Goal: Task Accomplishment & Management: Use online tool/utility

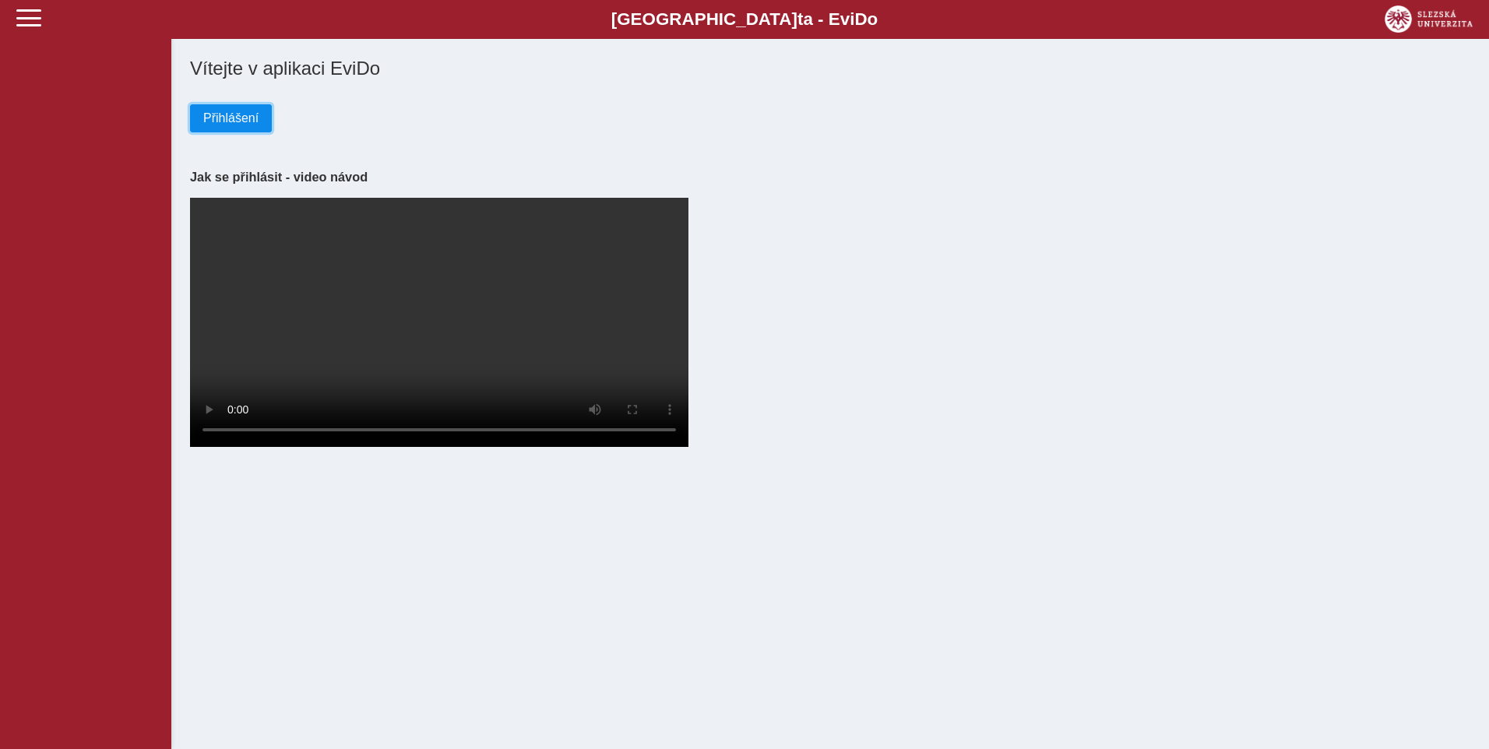
click at [223, 125] on span "Přihlášení" at bounding box center [230, 118] width 55 height 14
click at [220, 125] on span "Přihlášení" at bounding box center [230, 118] width 55 height 14
click at [227, 120] on span "Přihlášení" at bounding box center [230, 118] width 55 height 14
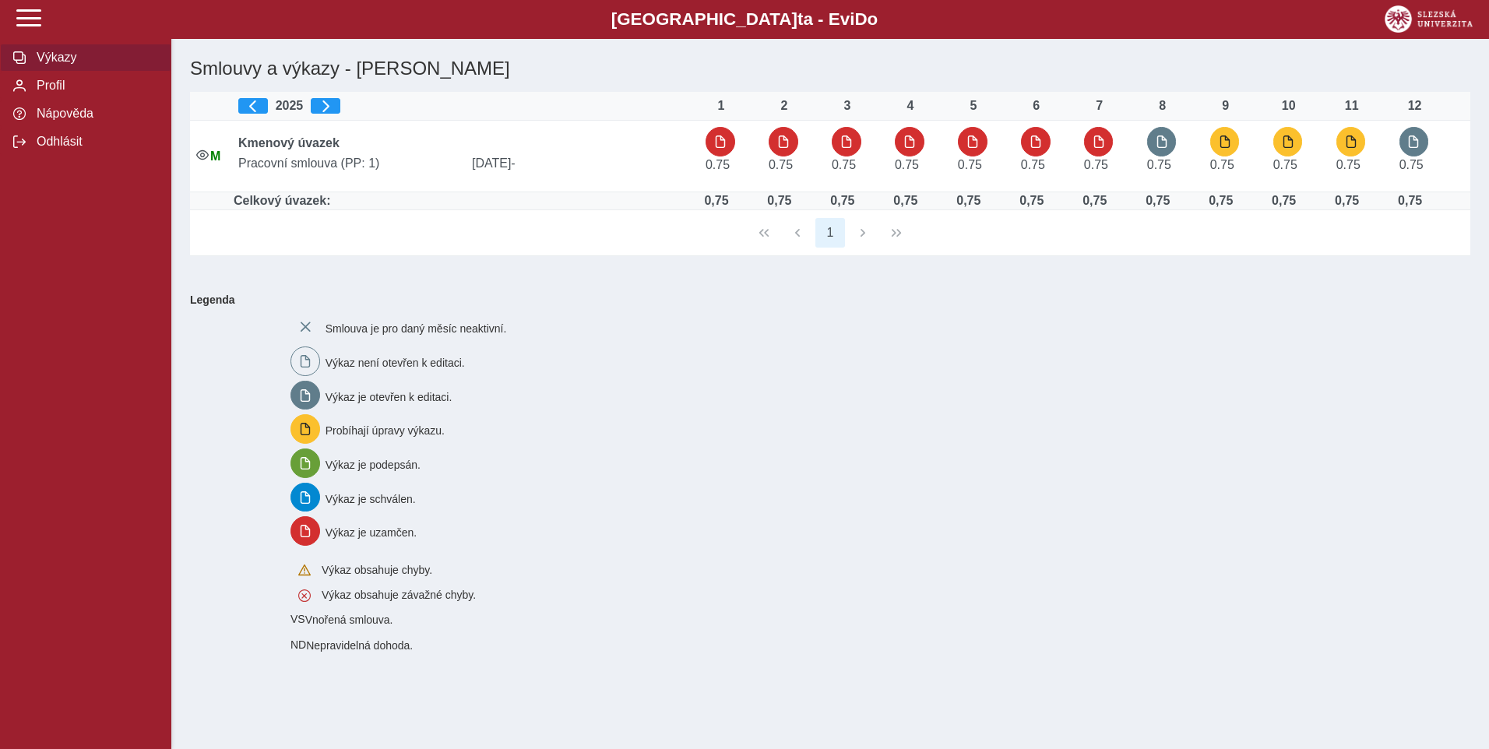
click at [1076, 355] on div "Smlouva je pro daný měsíc neaktivní. Výkaz není otevřen k editaci. Výkaz je ote…" at bounding box center [871, 482] width 1174 height 352
click at [582, 315] on div "Smlouva je pro daný měsíc neaktivní. Výkaz není otevřen k editaci. Výkaz je ote…" at bounding box center [871, 482] width 1174 height 352
click at [768, 376] on div "Smlouva je pro daný měsíc neaktivní. Výkaz není otevřen k editaci. Výkaz je ote…" at bounding box center [871, 482] width 1174 height 352
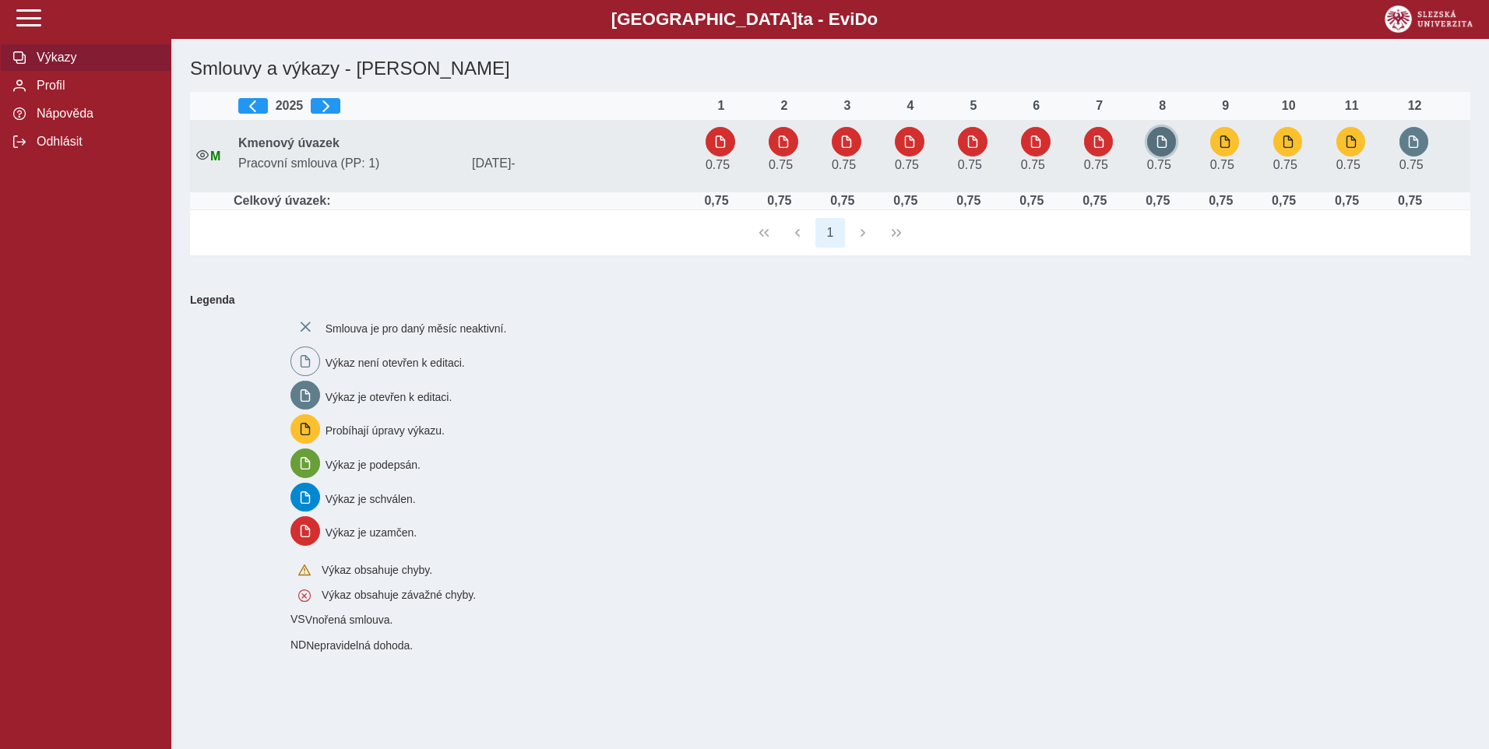
click at [1173, 150] on button "button" at bounding box center [1162, 142] width 30 height 30
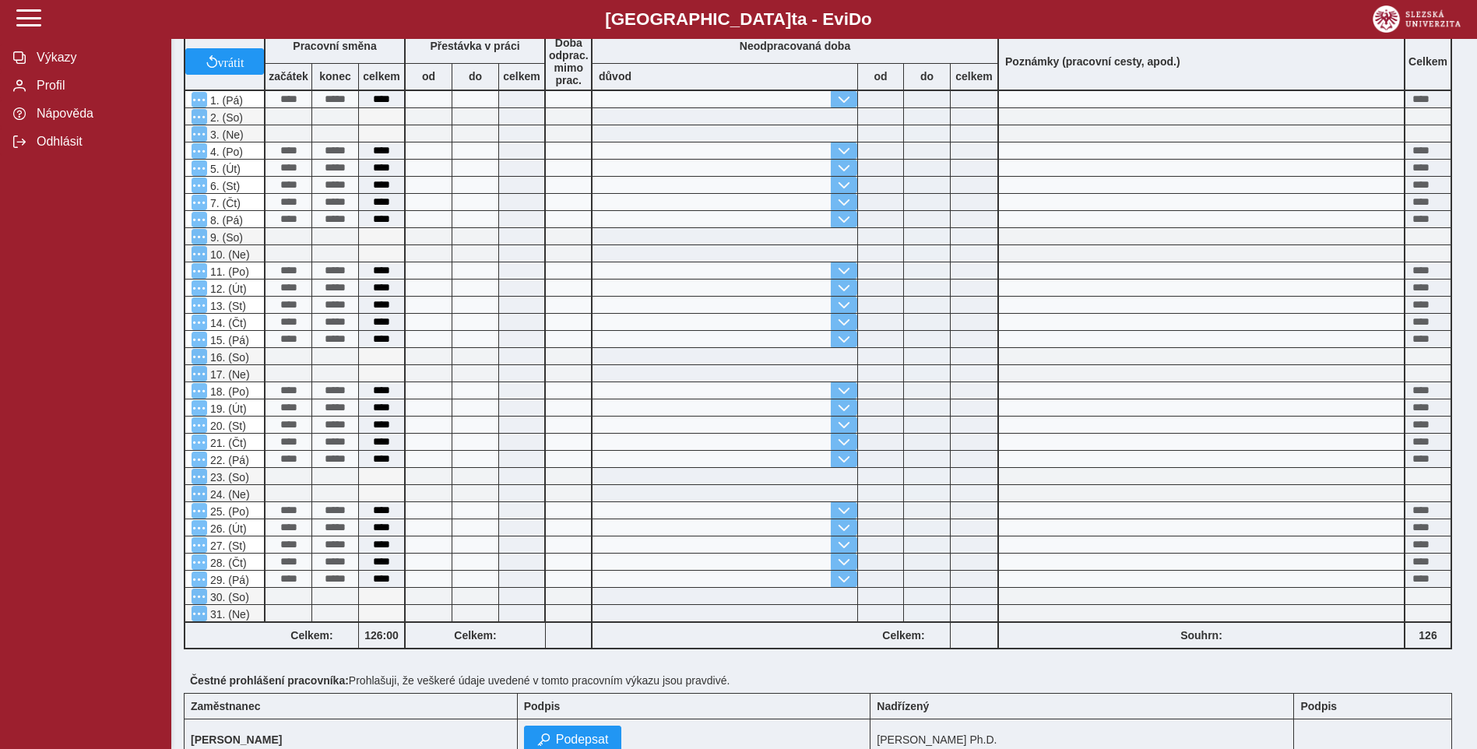
scroll to position [334, 0]
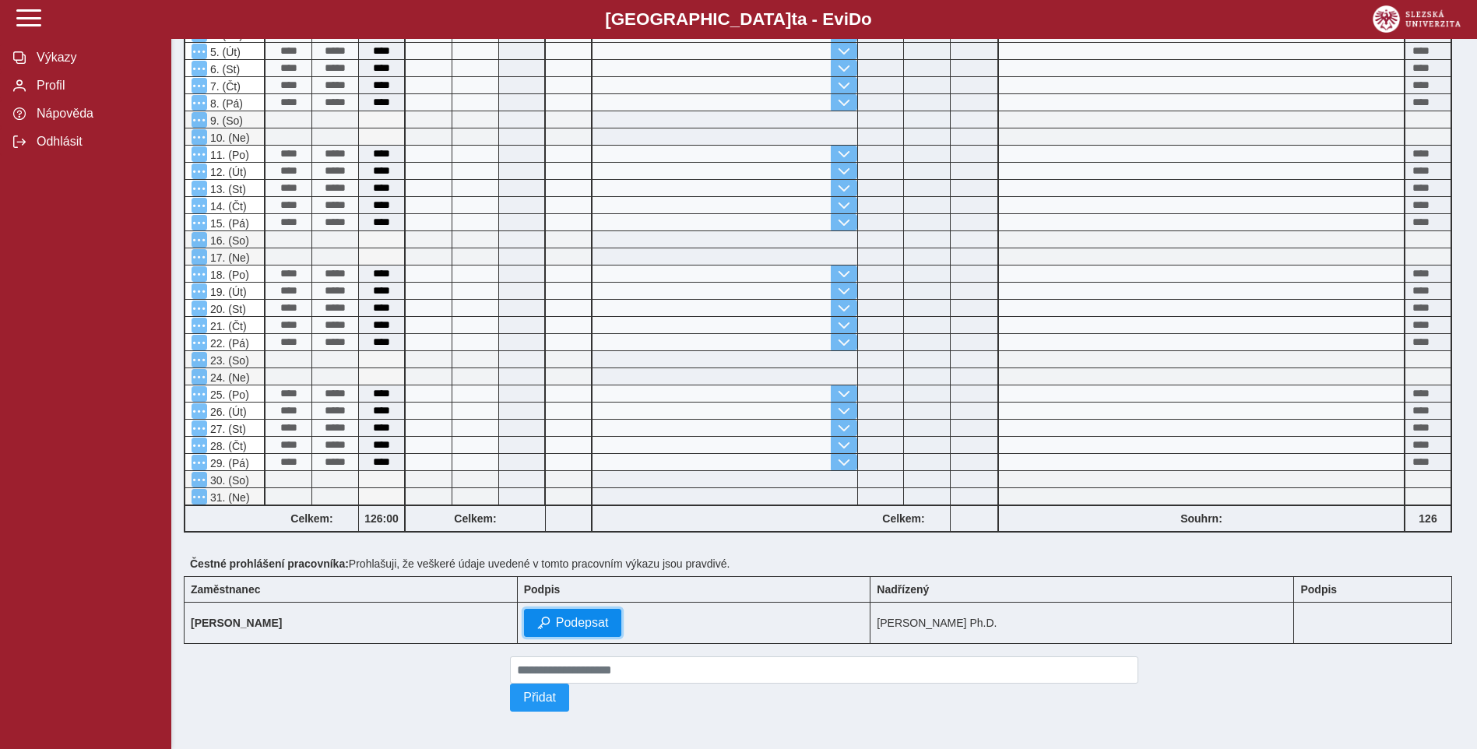
click at [557, 616] on span "Podepsat" at bounding box center [582, 623] width 53 height 14
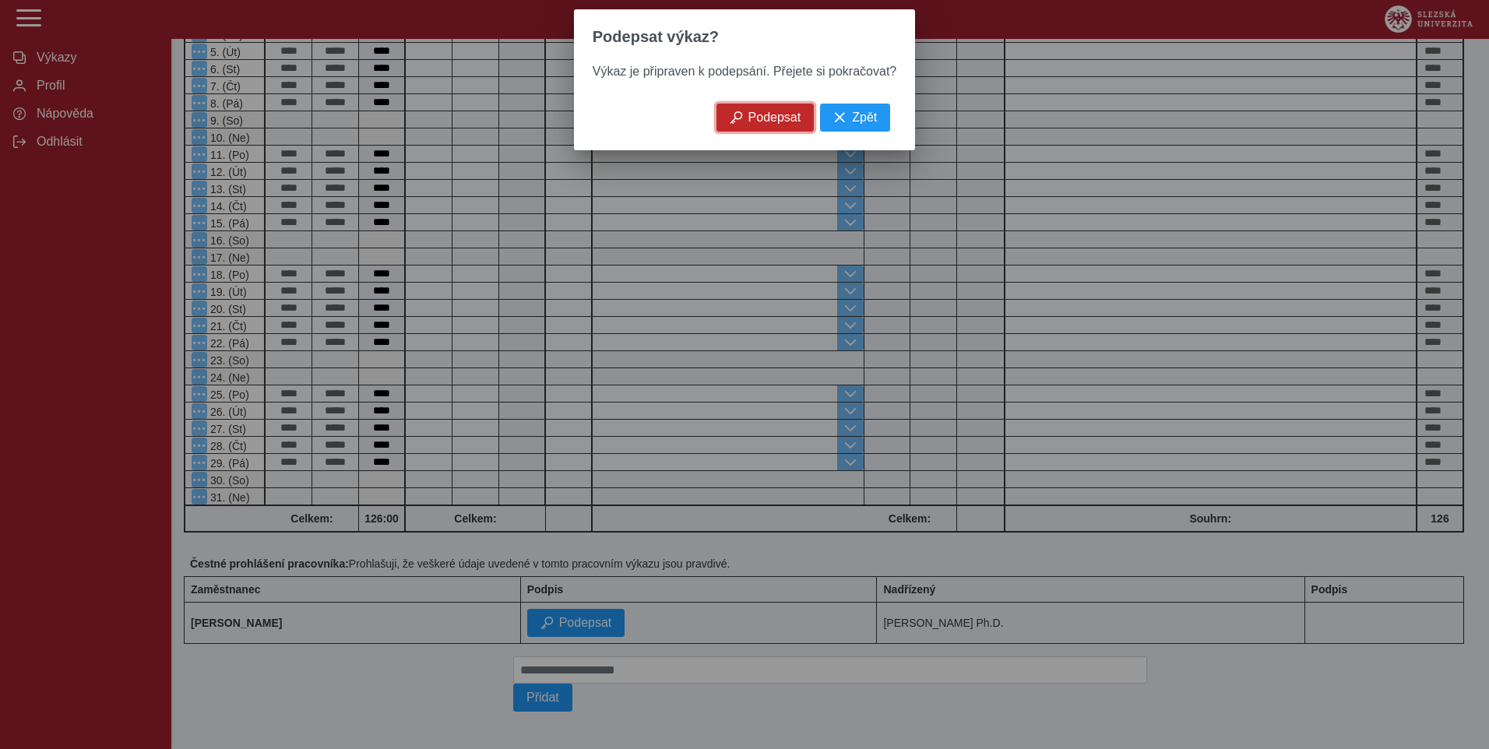
click at [740, 119] on span "button" at bounding box center [736, 117] width 12 height 12
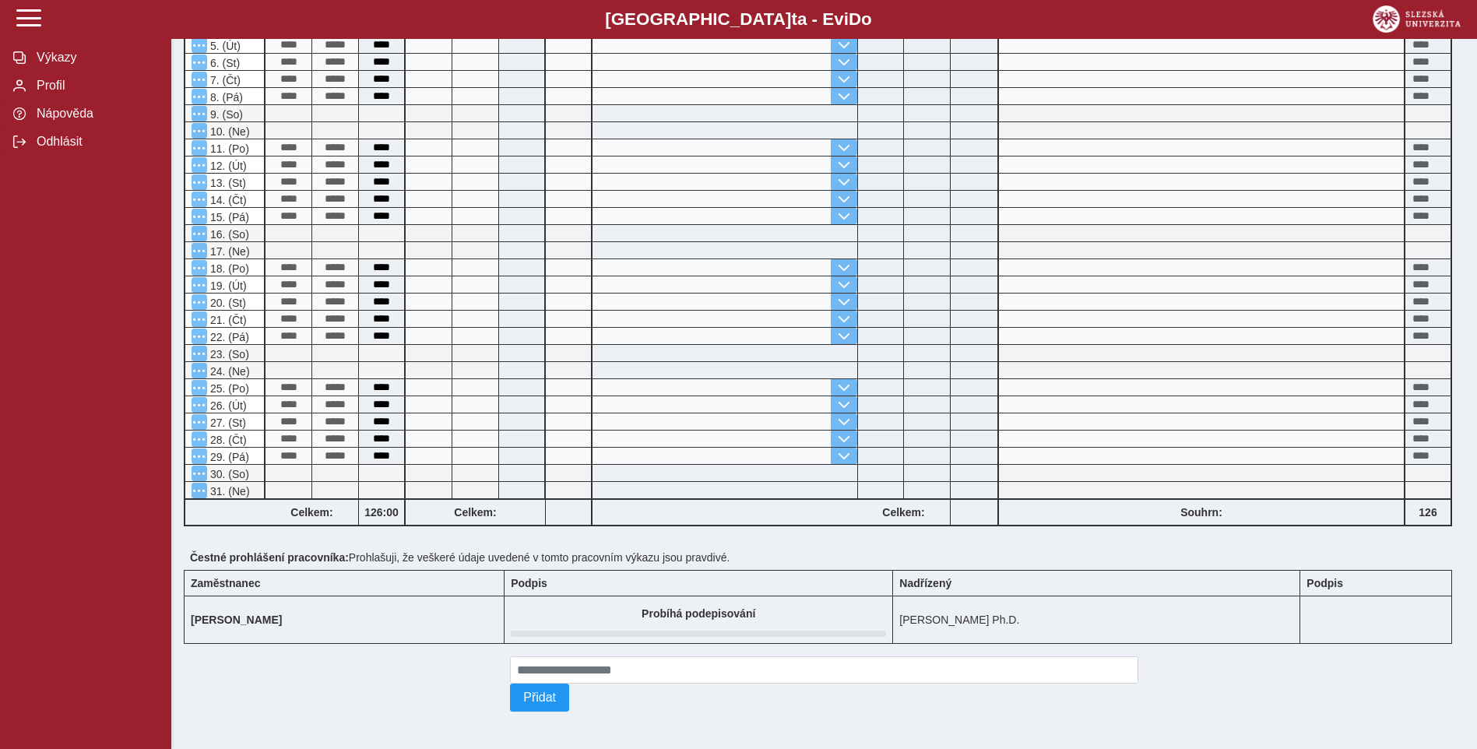
scroll to position [0, 0]
